Goal: Task Accomplishment & Management: Manage account settings

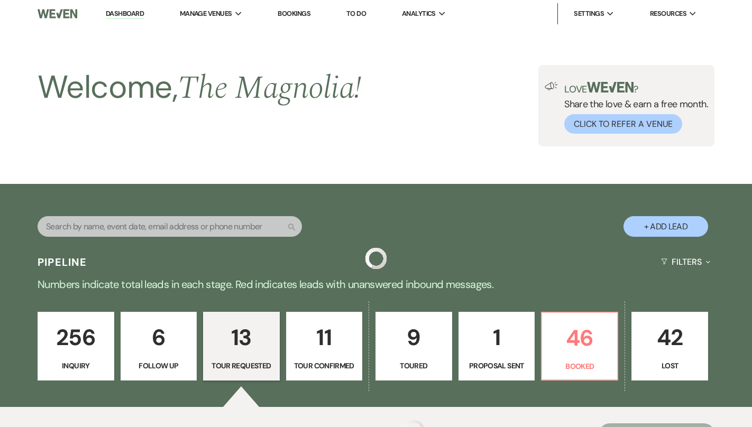
select select "2"
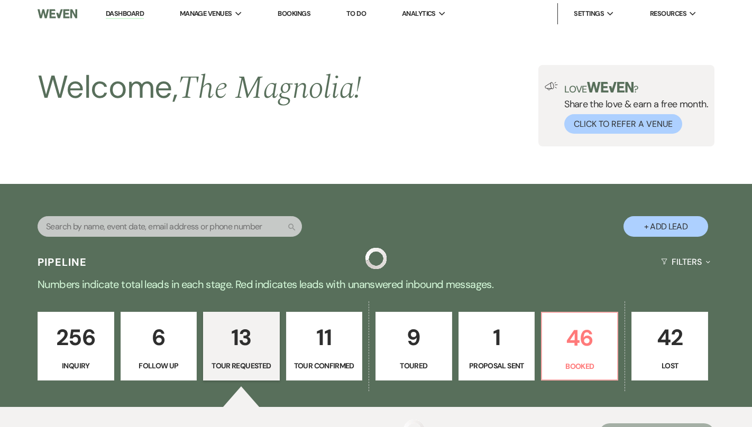
select select "2"
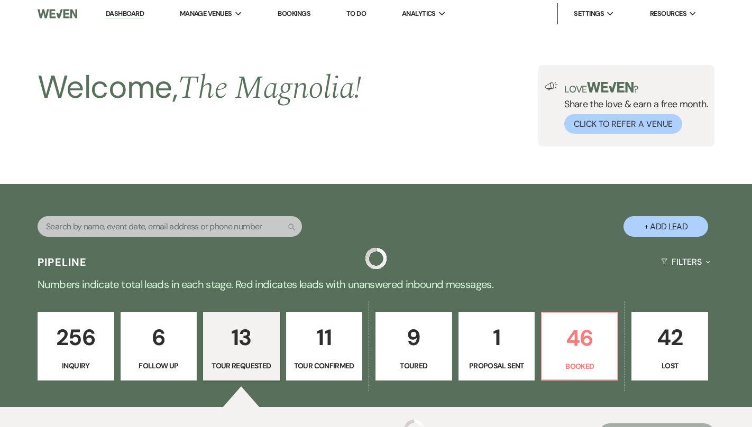
select select "2"
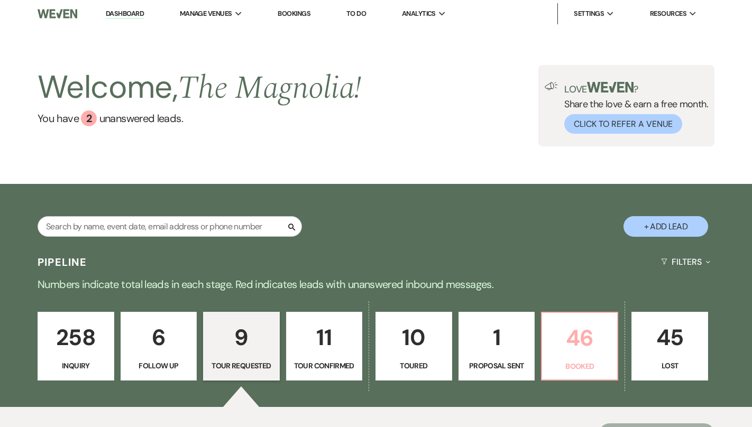
click at [565, 325] on p "46" at bounding box center [579, 337] width 62 height 35
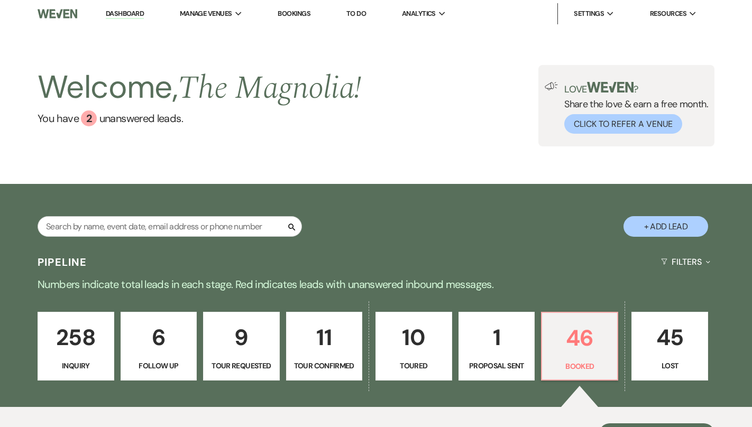
scroll to position [332, 0]
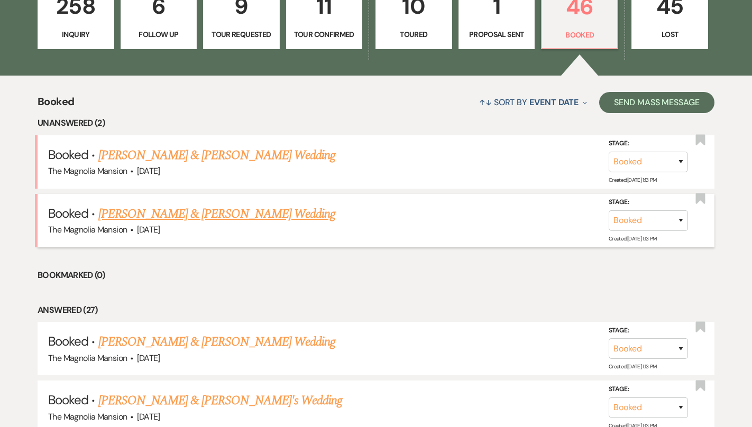
click at [206, 212] on link "[PERSON_NAME] & [PERSON_NAME] Wedding" at bounding box center [216, 214] width 237 height 19
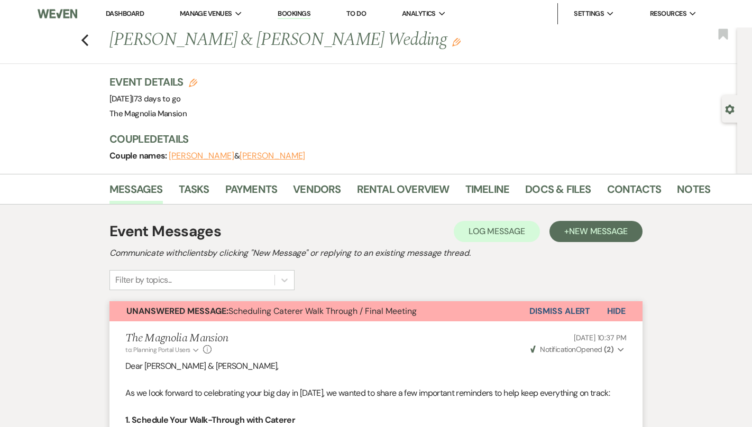
click at [733, 107] on icon "Gear" at bounding box center [730, 110] width 10 height 10
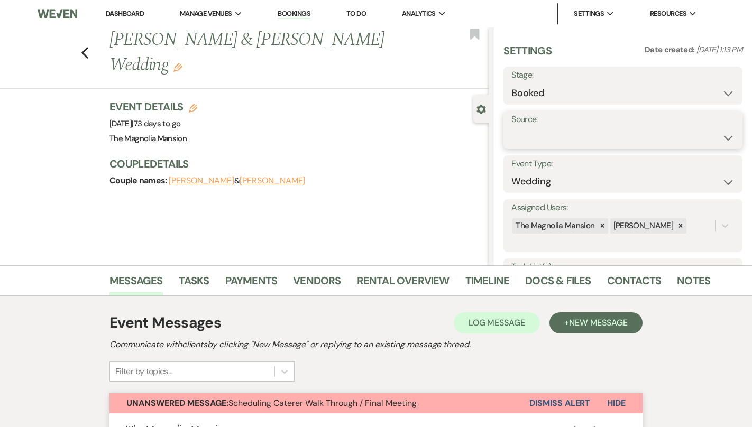
click at [701, 129] on select "Weven Venue Website Instagram Facebook Pinterest Google The Knot Wedding Wire H…" at bounding box center [622, 137] width 223 height 21
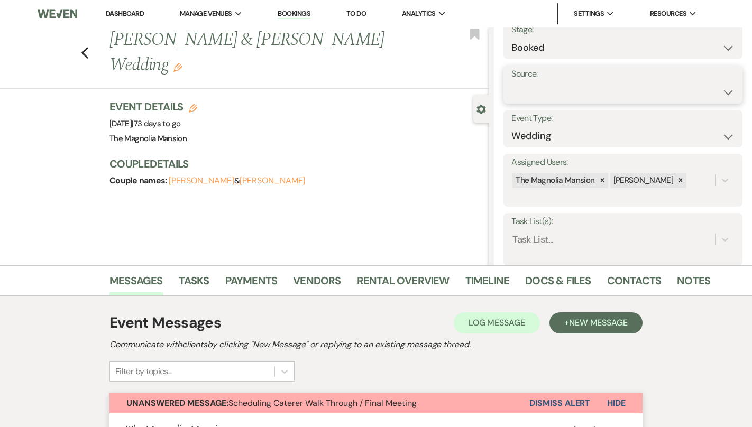
scroll to position [44, 0]
click at [689, 52] on select "Booked Lost" at bounding box center [622, 49] width 223 height 21
select select "8"
click at [511, 39] on select "Booked Lost" at bounding box center [622, 49] width 223 height 21
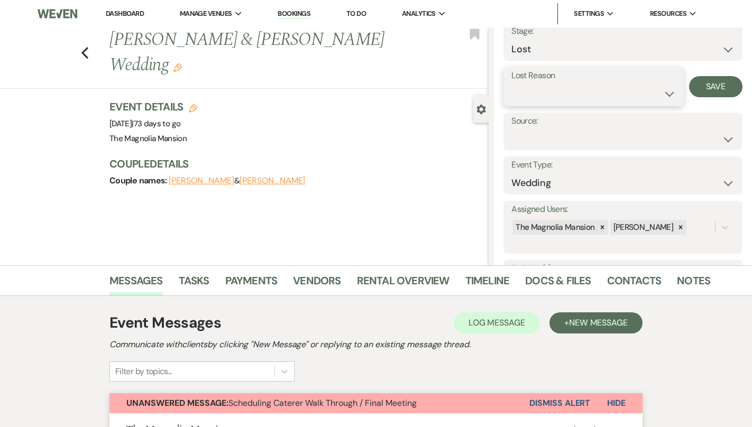
click at [640, 95] on select "Booked Elsewhere Budget Date Unavailable No Response Not a Good Match Capacity …" at bounding box center [593, 94] width 164 height 21
select select "11"
click at [511, 84] on select "Booked Elsewhere Budget Date Unavailable No Response Not a Good Match Capacity …" at bounding box center [593, 94] width 164 height 21
click at [707, 92] on button "Save" at bounding box center [715, 86] width 53 height 21
click at [84, 47] on use "button" at bounding box center [84, 53] width 7 height 12
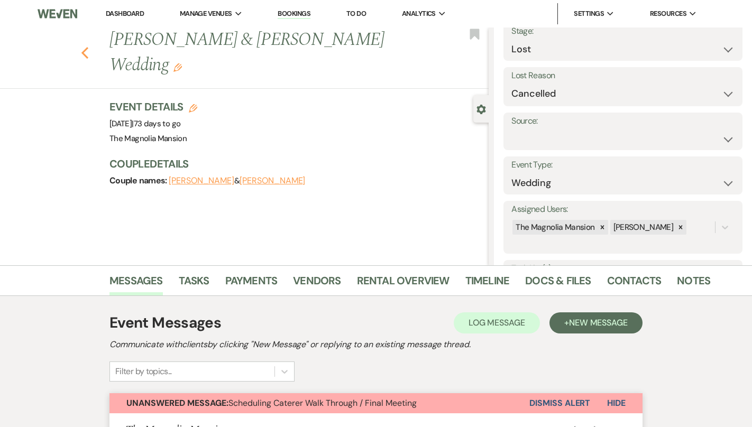
select select "8"
select select "11"
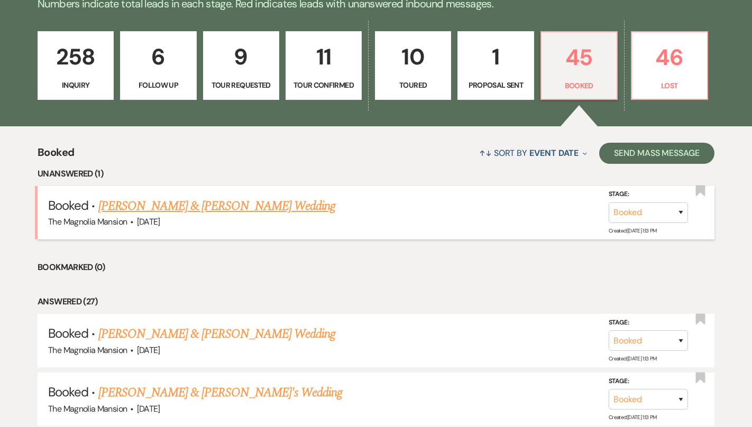
scroll to position [279, 0]
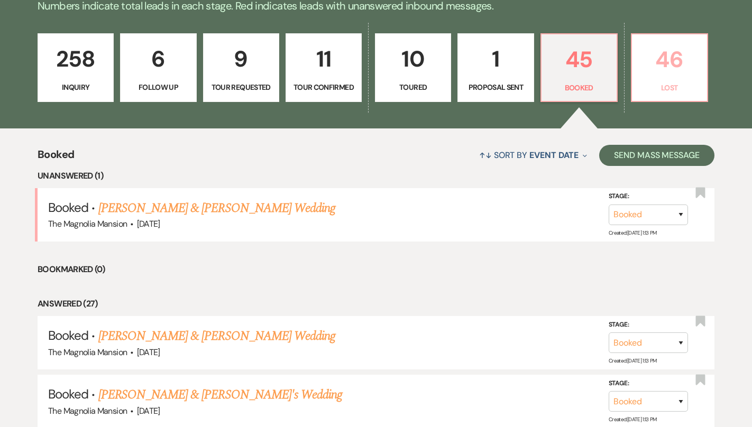
click at [645, 72] on p "46" at bounding box center [669, 59] width 62 height 35
select select "8"
select select "6"
select select "8"
select select "6"
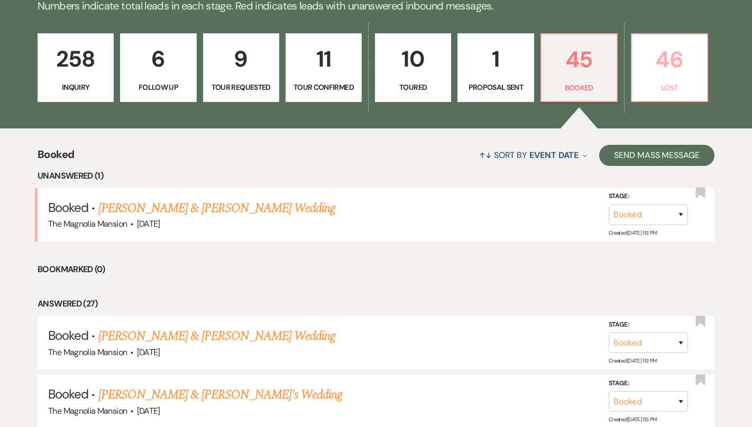
select select "8"
select select "6"
select select "8"
select select "6"
select select "8"
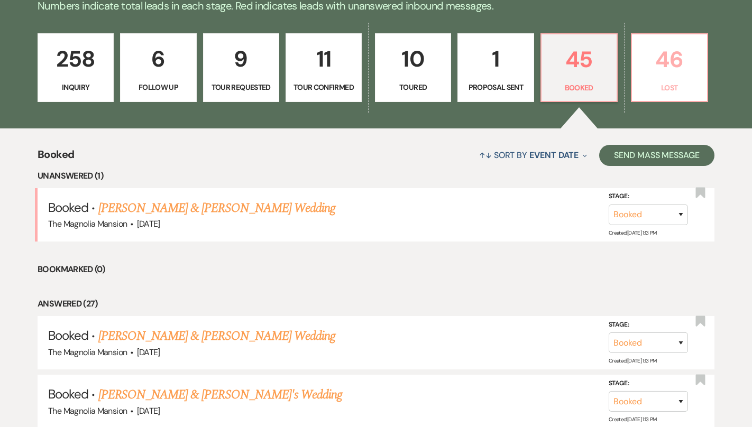
select select "8"
select select "6"
select select "8"
select select "6"
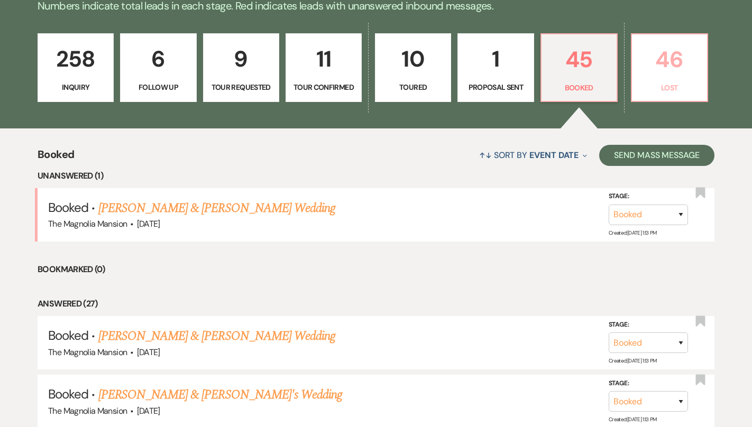
select select "8"
select select "6"
select select "8"
select select "1"
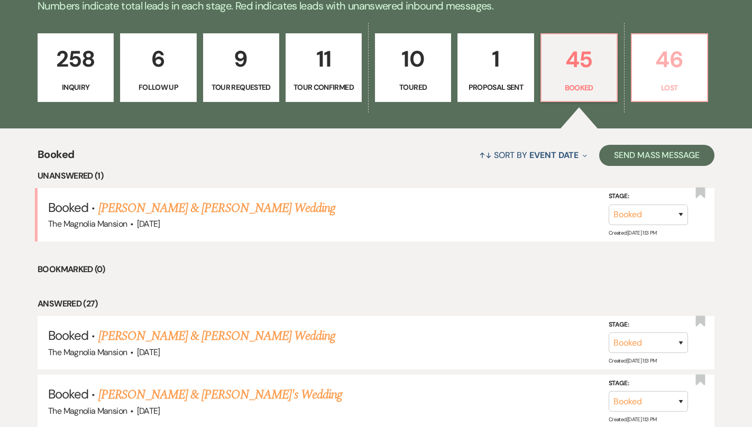
select select "8"
select select "6"
select select "8"
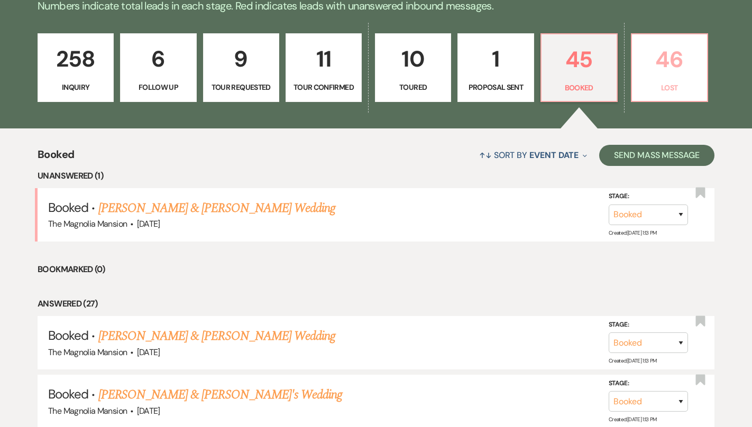
select select "5"
select select "8"
select select "6"
select select "8"
select select "6"
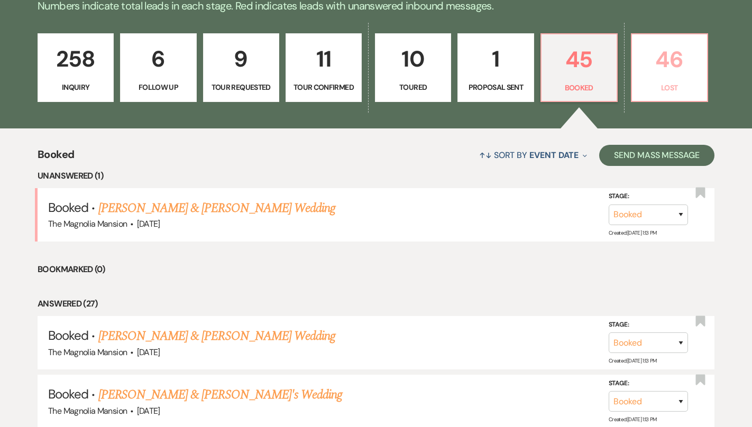
select select "8"
select select "7"
select select "8"
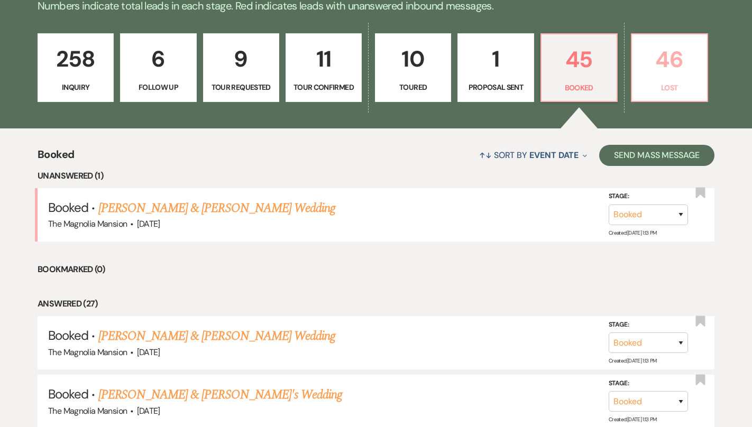
select select "8"
select select "6"
select select "8"
select select "6"
select select "8"
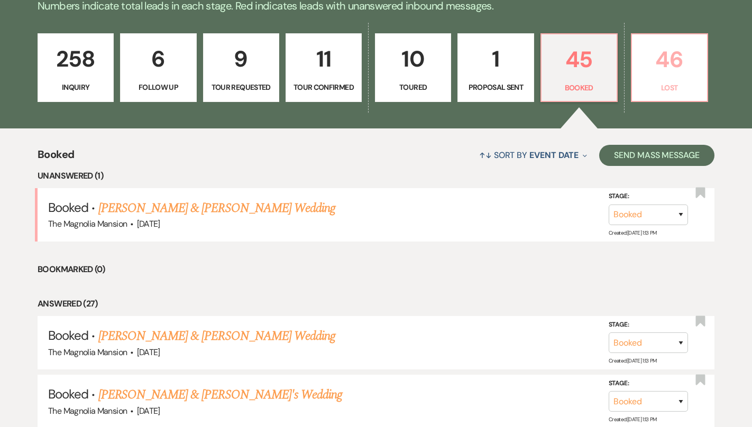
select select "6"
select select "8"
select select "1"
select select "8"
select select "6"
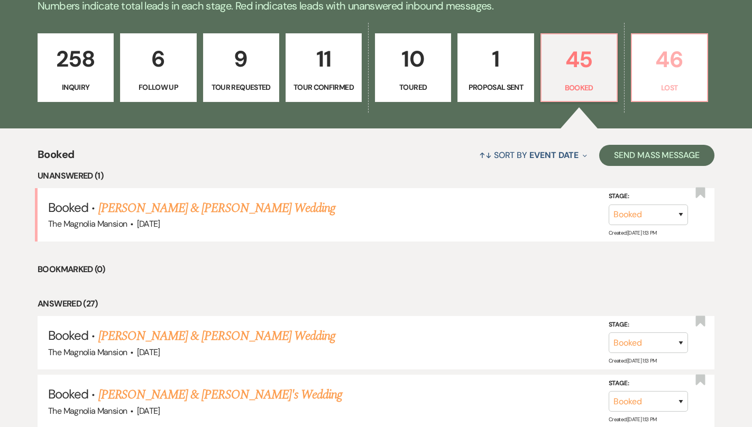
select select "8"
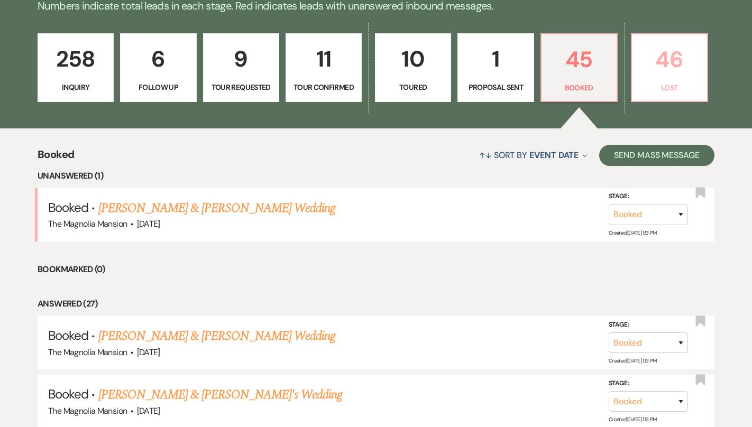
select select "8"
select select "6"
select select "8"
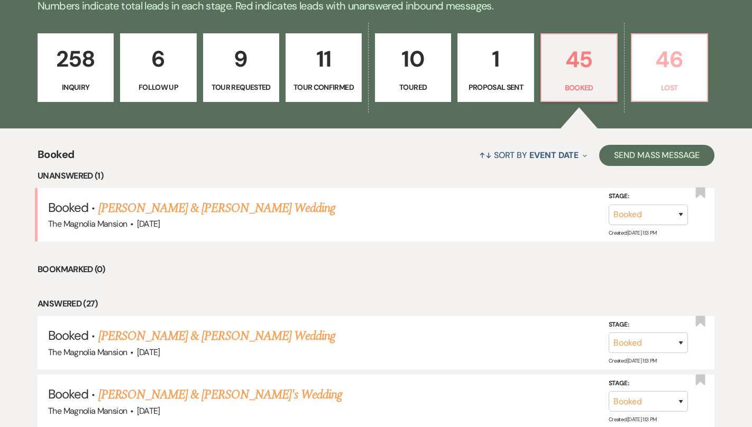
select select "8"
select select "5"
select select "8"
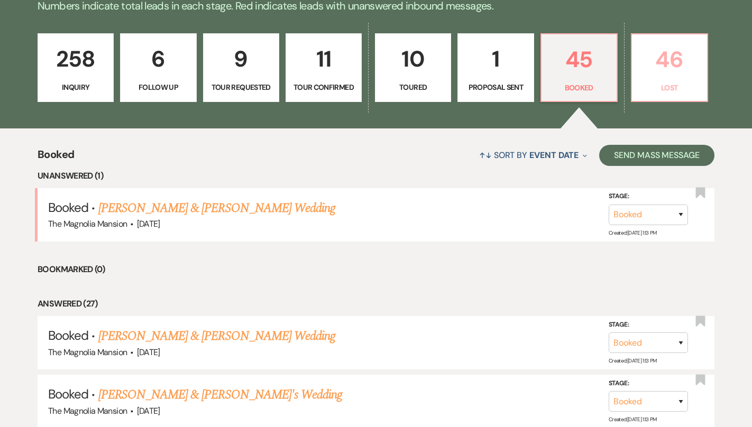
select select "8"
select select "6"
select select "8"
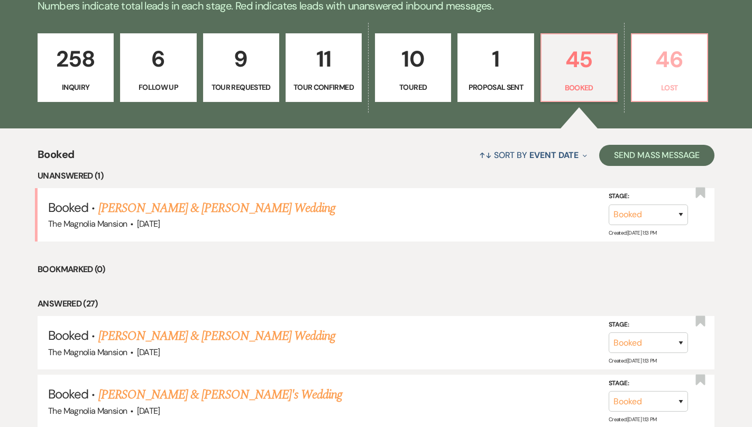
select select "6"
select select "8"
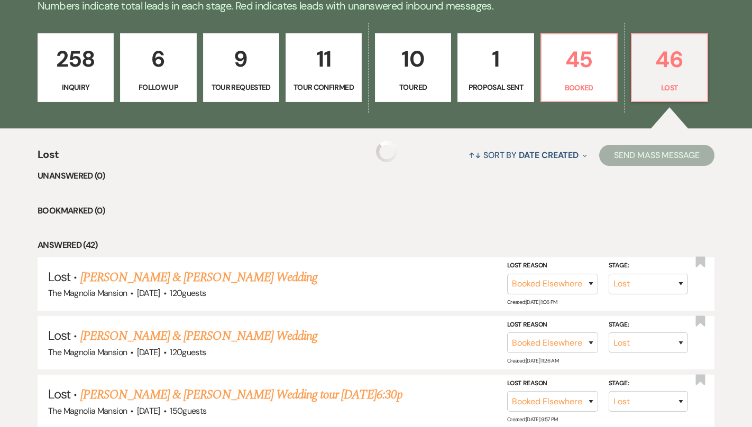
select select "8"
select select "11"
select select "8"
select select "6"
select select "8"
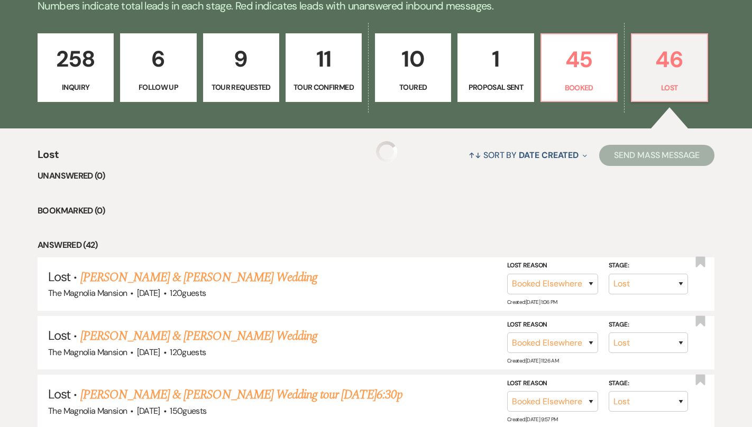
select select "6"
select select "8"
select select "6"
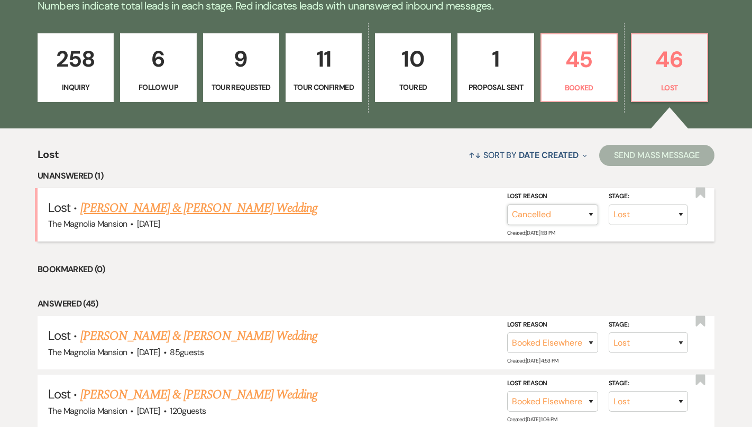
click at [556, 220] on select "Booked Elsewhere Budget Date Unavailable No Response Not a Good Match Capacity …" at bounding box center [552, 215] width 91 height 21
click at [393, 220] on div "The Magnolia Mansion · [DATE]" at bounding box center [376, 224] width 656 height 14
click at [207, 202] on link "[PERSON_NAME] & [PERSON_NAME] Wedding" at bounding box center [198, 208] width 237 height 19
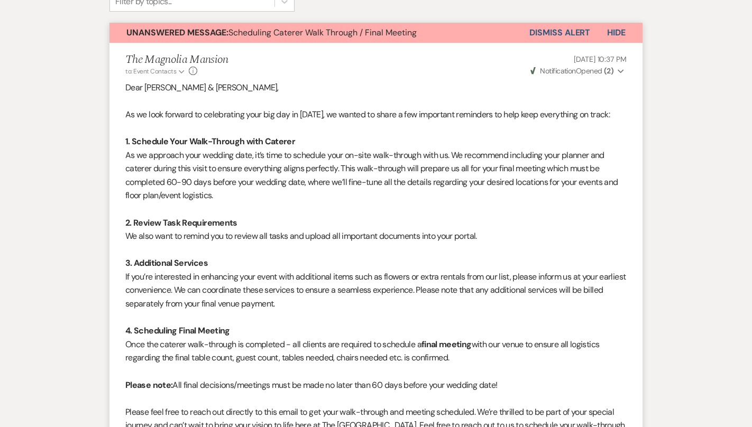
click at [564, 26] on button "Dismiss Alert" at bounding box center [559, 33] width 61 height 20
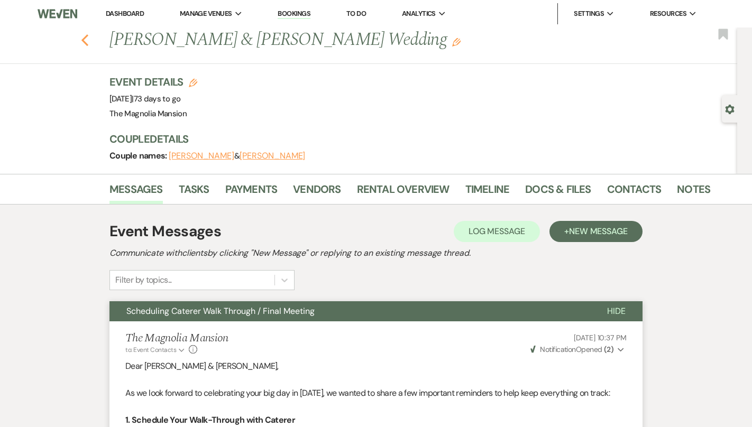
click at [86, 42] on icon "Previous" at bounding box center [85, 40] width 8 height 13
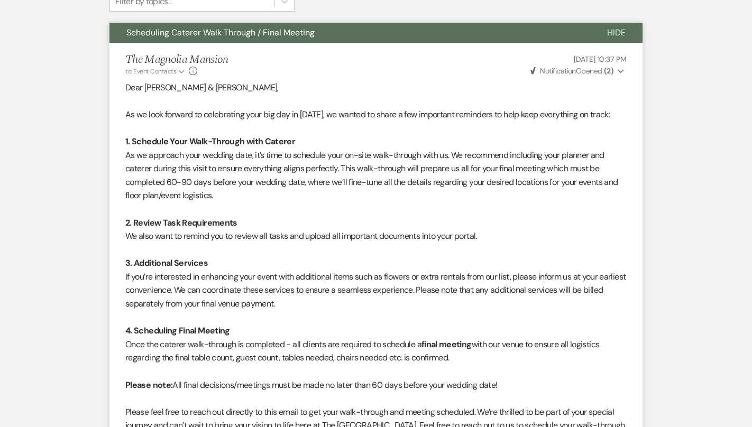
select select "8"
select select "6"
select select "8"
select select "6"
select select "8"
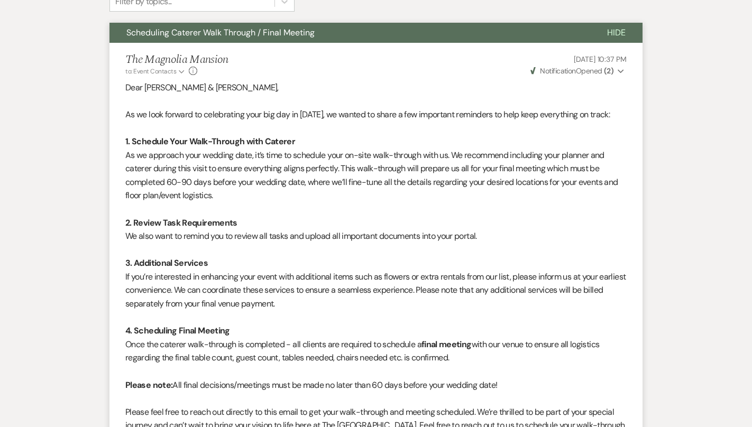
select select "6"
select select "8"
select select "6"
select select "8"
select select "6"
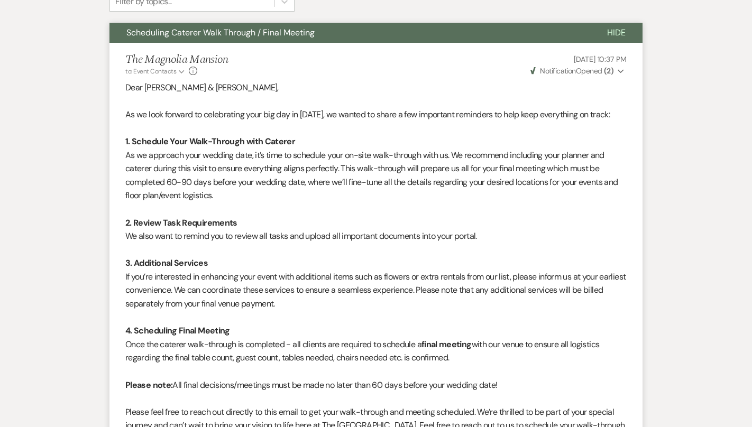
select select "8"
select select "6"
select select "8"
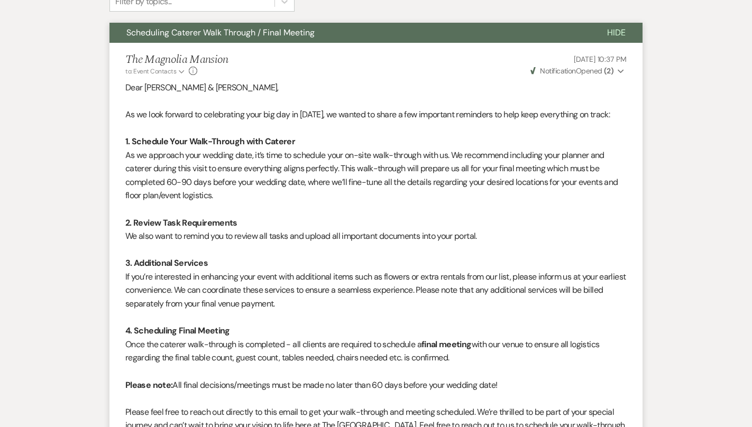
select select "6"
select select "8"
select select "6"
select select "8"
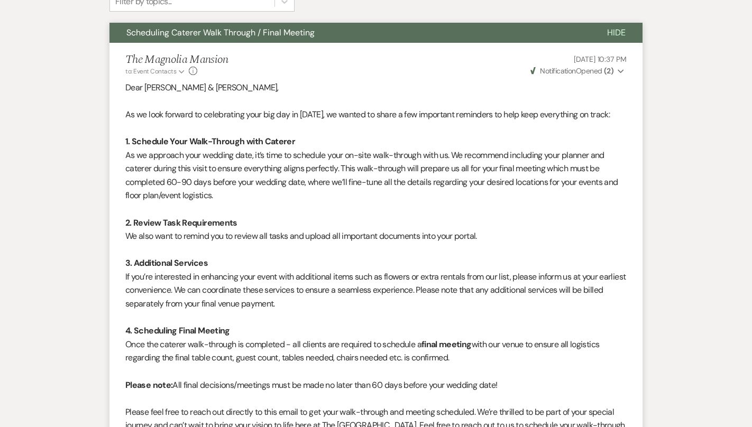
select select "1"
select select "8"
select select "6"
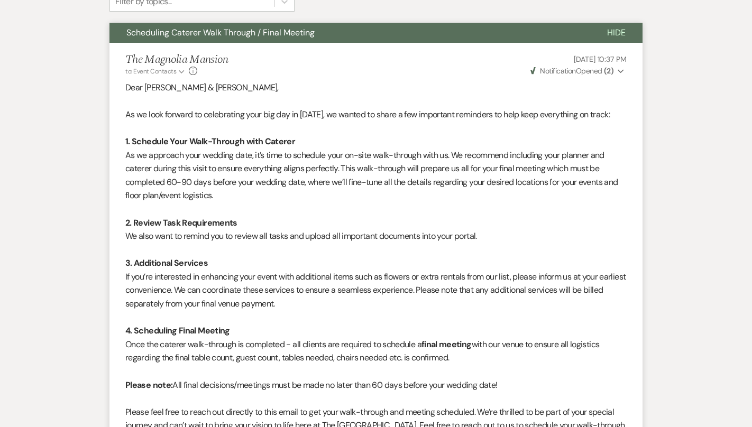
select select "8"
select select "6"
select select "8"
select select "6"
select select "8"
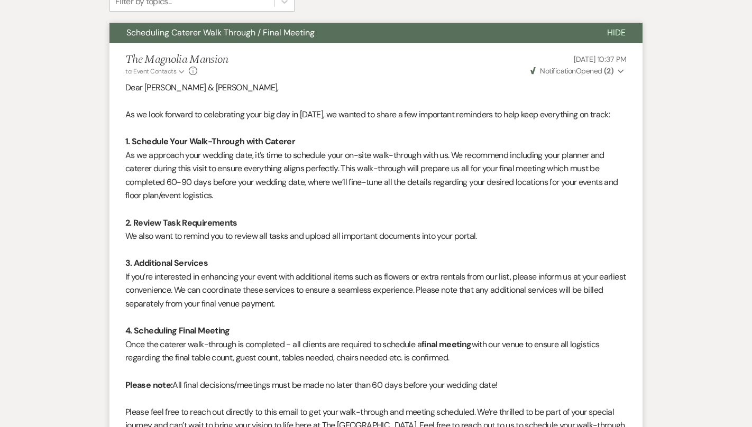
select select "5"
select select "8"
select select "6"
select select "8"
select select "6"
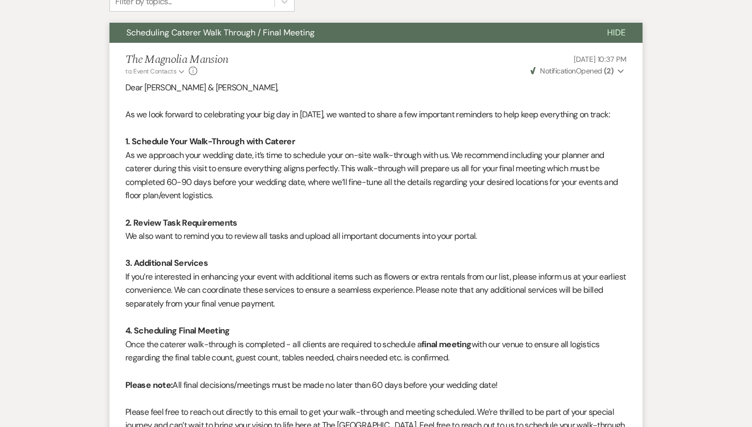
select select "8"
select select "7"
select select "8"
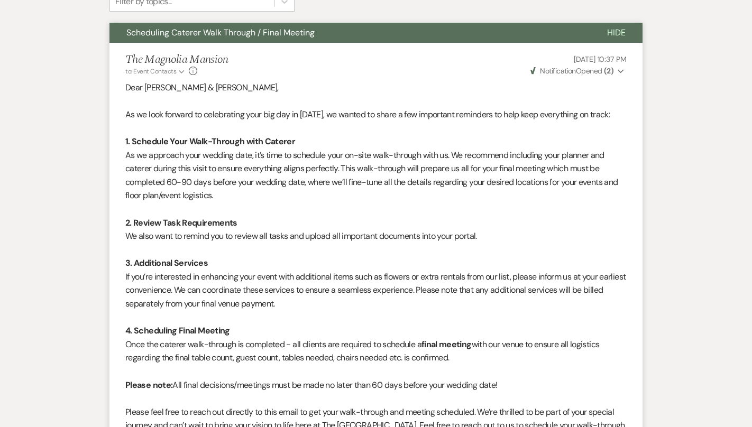
select select "8"
select select "6"
select select "8"
select select "6"
select select "8"
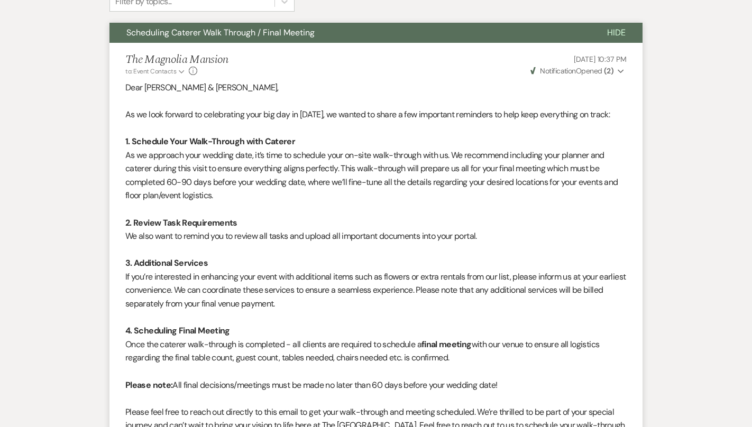
select select "6"
select select "8"
select select "1"
select select "8"
select select "6"
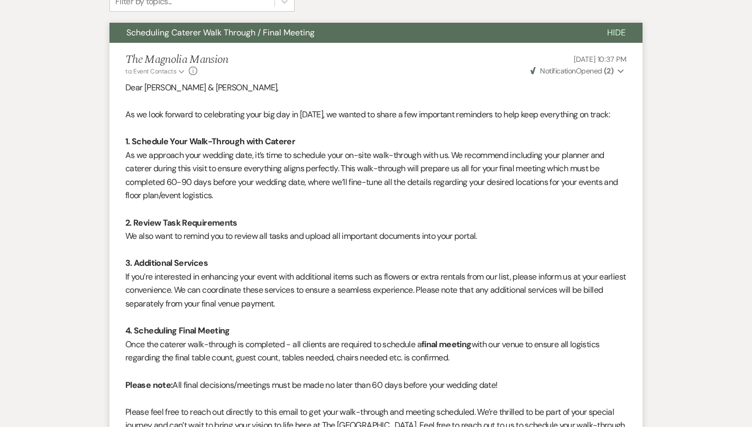
select select "8"
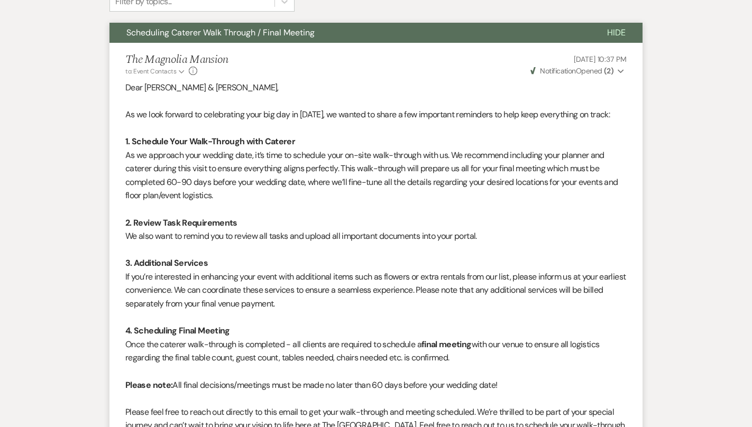
select select "8"
select select "6"
select select "8"
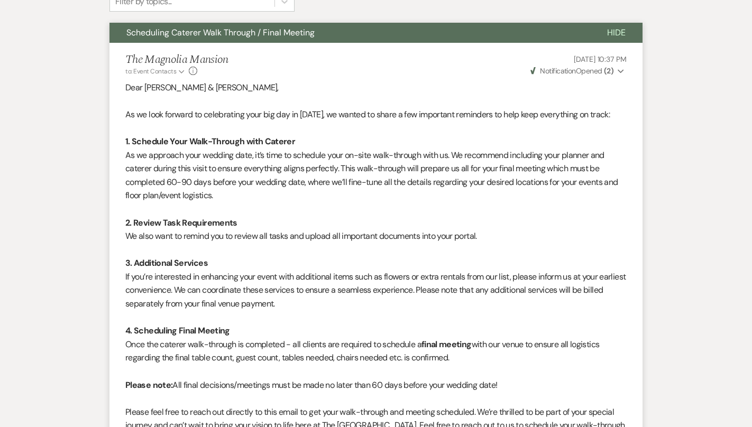
select select "8"
select select "5"
select select "8"
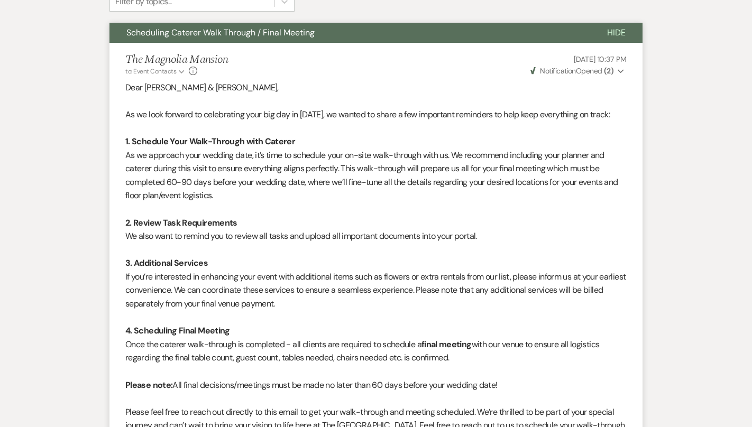
select select "8"
select select "6"
select select "8"
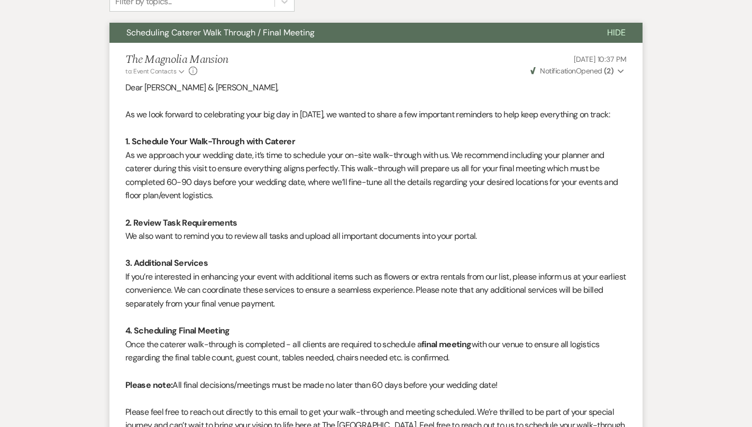
select select "6"
select select "8"
select select "11"
select select "8"
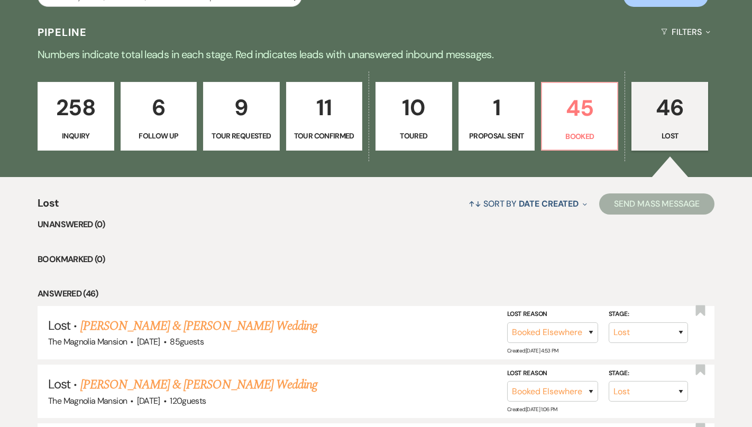
scroll to position [237, 0]
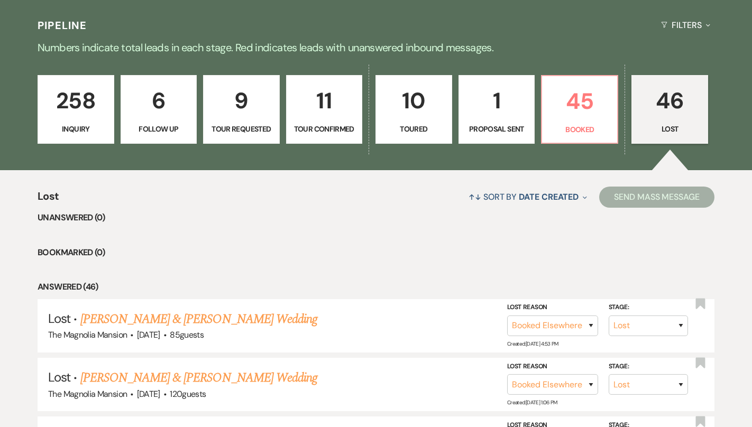
click at [105, 128] on p "Inquiry" at bounding box center [75, 129] width 62 height 12
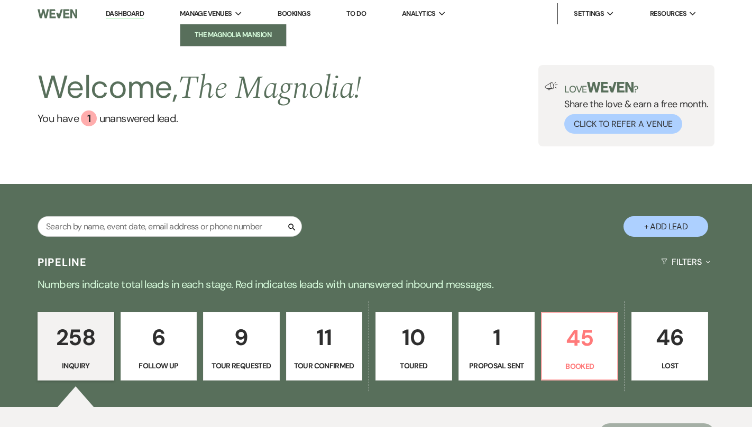
click at [234, 36] on li "The Magnolia Mansion" at bounding box center [233, 35] width 95 height 11
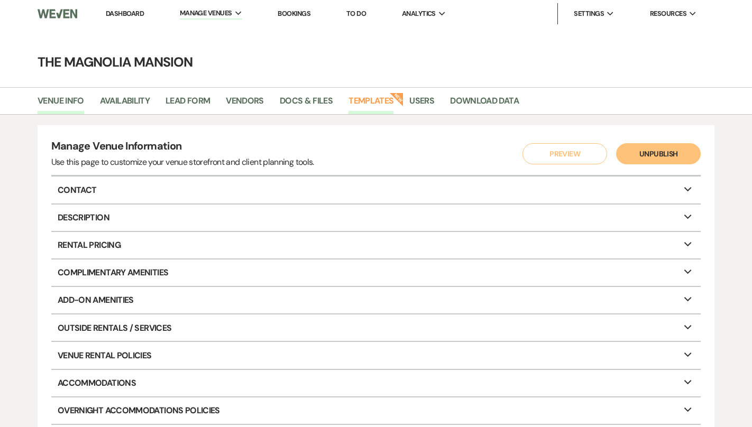
click at [382, 106] on link "Templates" at bounding box center [370, 104] width 45 height 20
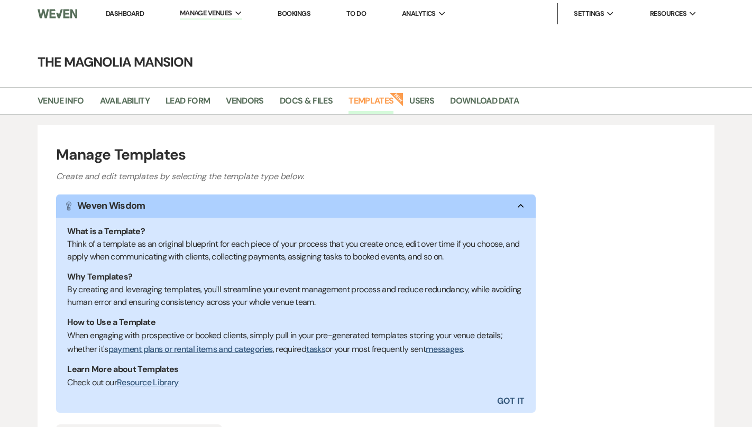
scroll to position [142, 0]
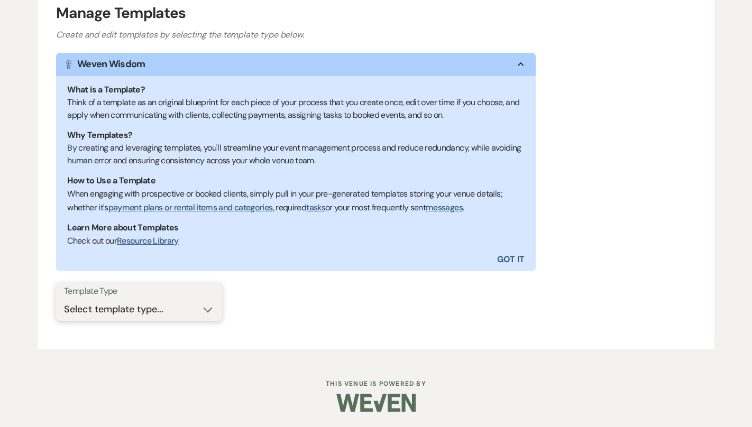
click at [140, 317] on select "Select template type... Task List Message Templates Payment Plan Inventory Item…" at bounding box center [139, 309] width 150 height 21
select select "Message Templates"
click at [64, 299] on select "Select template type... Task List Message Templates Payment Plan Inventory Item…" at bounding box center [139, 309] width 150 height 21
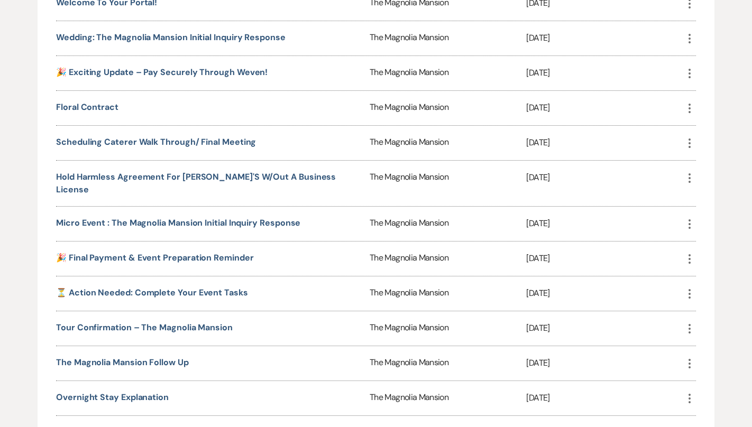
scroll to position [674, 0]
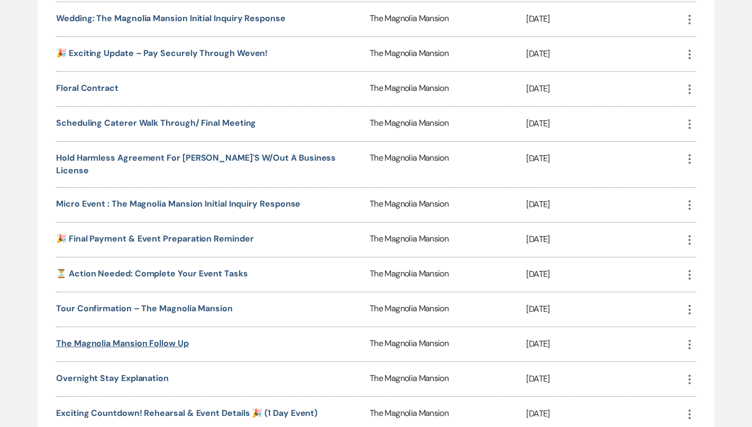
click at [165, 338] on link "The Magnolia Mansion Follow Up" at bounding box center [122, 343] width 133 height 11
